Goal: Information Seeking & Learning: Learn about a topic

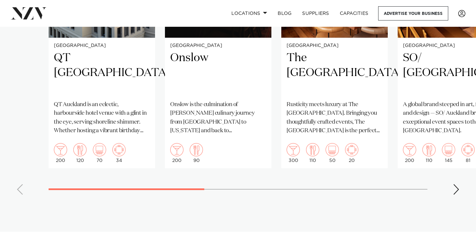
scroll to position [502, 0]
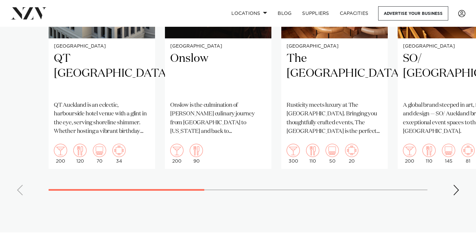
click at [459, 195] on div "Next slide" at bounding box center [456, 190] width 7 height 11
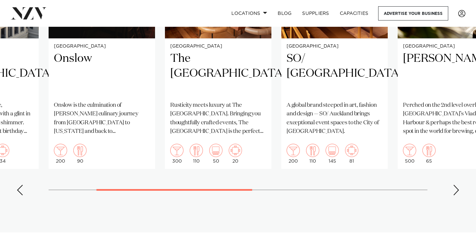
click at [459, 195] on div "Next slide" at bounding box center [456, 190] width 7 height 11
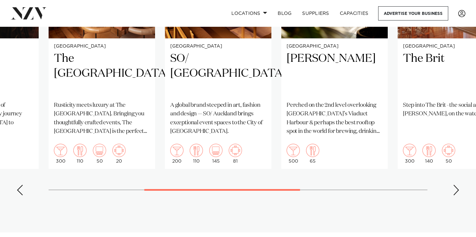
click at [459, 195] on div "Next slide" at bounding box center [456, 190] width 7 height 11
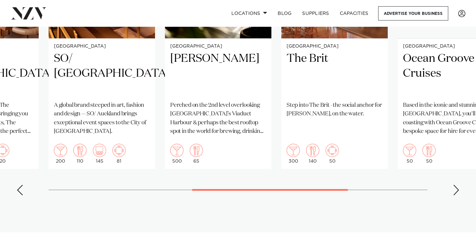
click at [459, 195] on div "Next slide" at bounding box center [456, 190] width 7 height 11
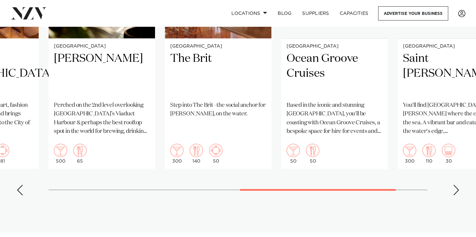
click at [459, 195] on div "Next slide" at bounding box center [456, 190] width 7 height 11
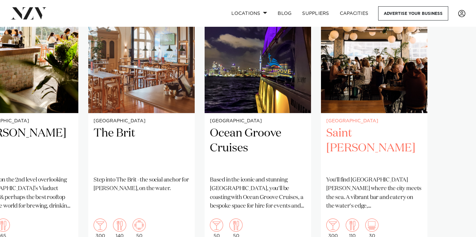
scroll to position [427, 0]
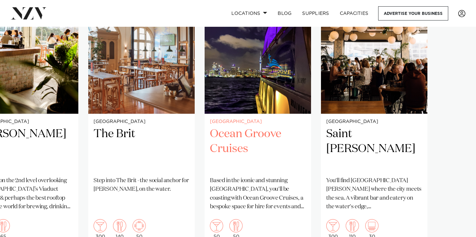
click at [242, 106] on img "7 / 8" at bounding box center [257, 42] width 106 height 143
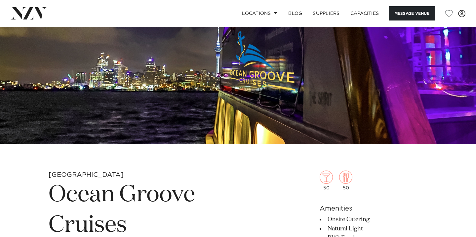
scroll to position [19, 0]
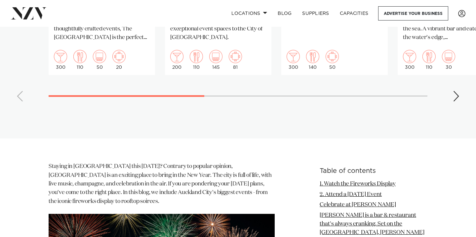
scroll to position [596, 0]
click at [456, 101] on div "Next slide" at bounding box center [456, 96] width 7 height 11
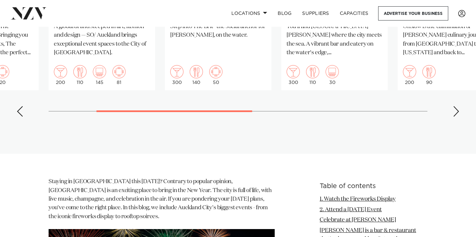
scroll to position [581, 0]
click at [458, 117] on div "Next slide" at bounding box center [456, 111] width 7 height 11
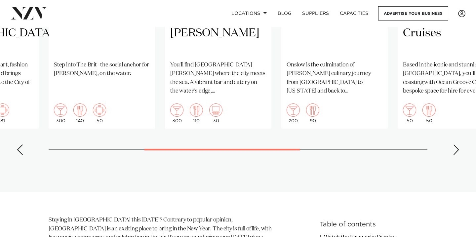
scroll to position [543, 0]
click at [455, 155] on div "Next slide" at bounding box center [456, 149] width 7 height 11
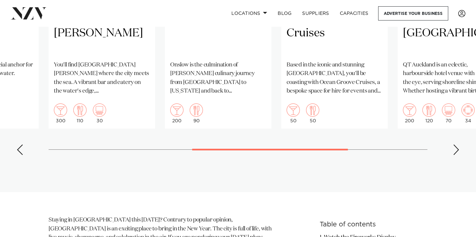
click at [455, 155] on div "Next slide" at bounding box center [456, 149] width 7 height 11
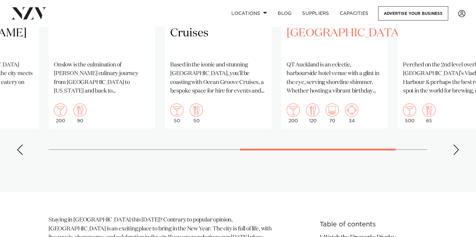
click at [342, 37] on h2 "QT Auckland" at bounding box center [334, 33] width 96 height 45
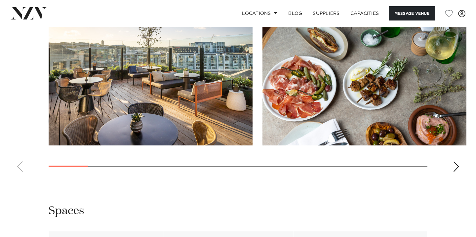
scroll to position [953, 0]
